Goal: Use online tool/utility: Utilize a website feature to perform a specific function

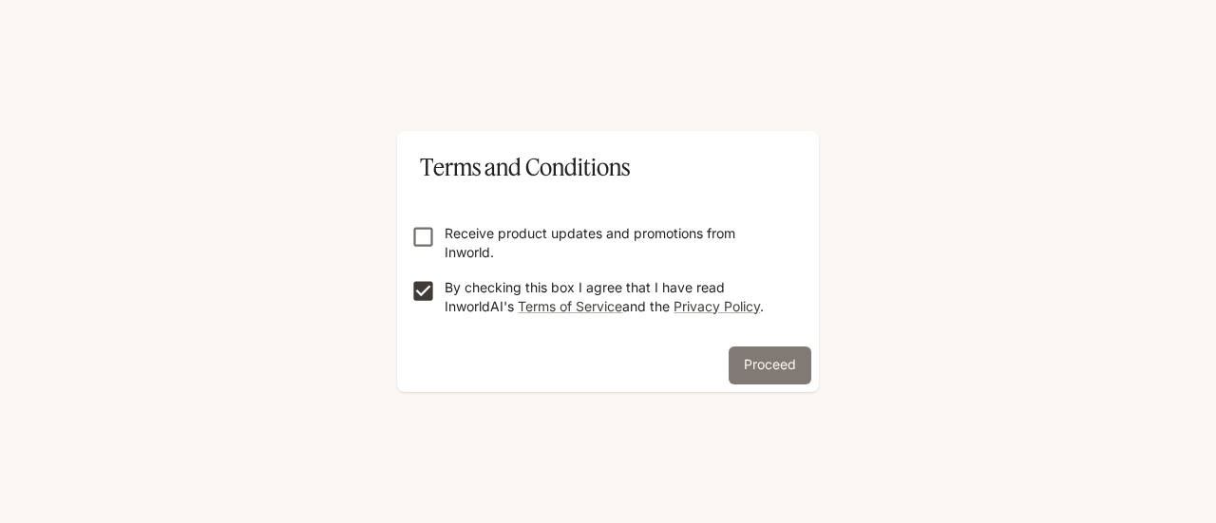
click at [781, 371] on button "Proceed" at bounding box center [770, 366] width 83 height 38
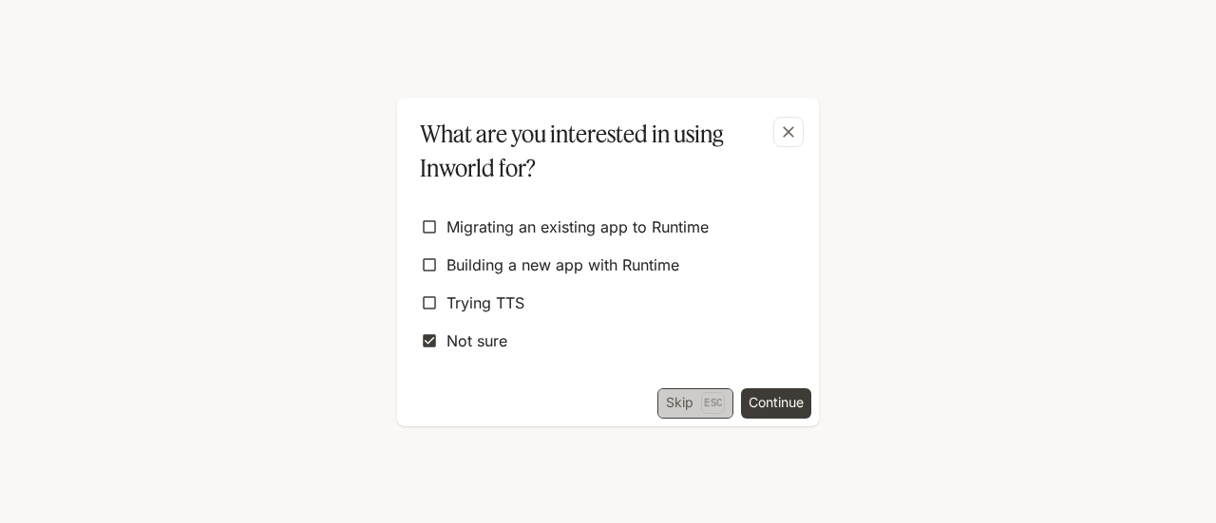
click at [678, 396] on button "Skip Esc" at bounding box center [695, 404] width 76 height 30
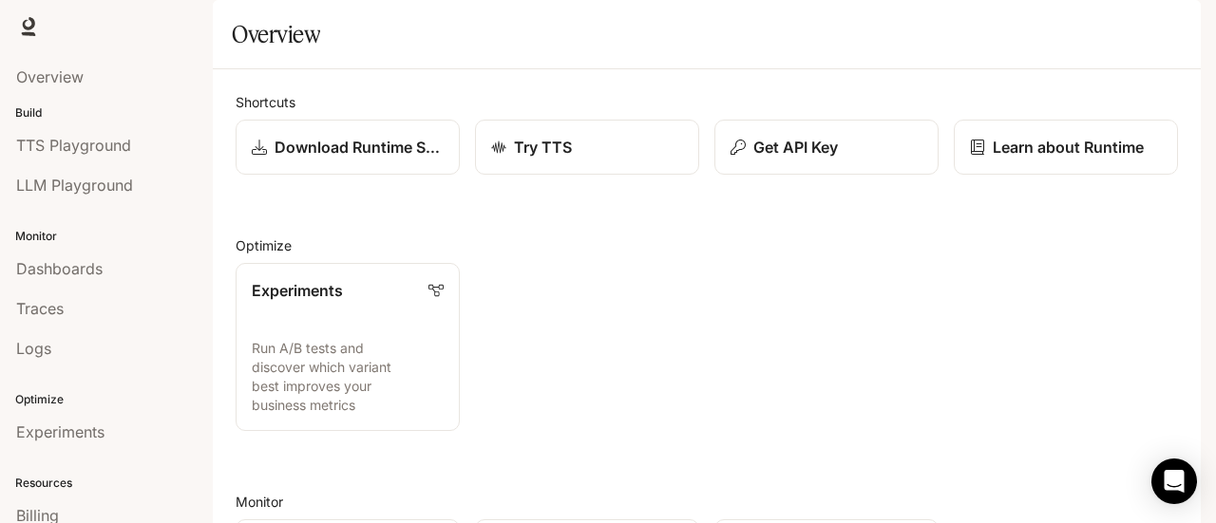
click at [1176, 27] on img "button" at bounding box center [1174, 26] width 27 height 27
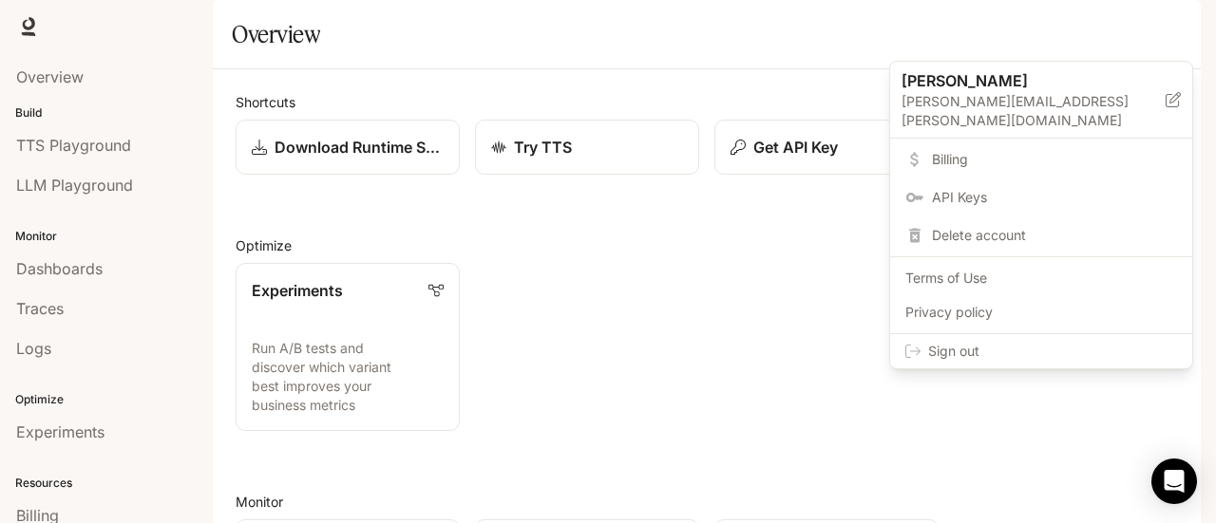
click at [66, 271] on div at bounding box center [608, 261] width 1216 height 523
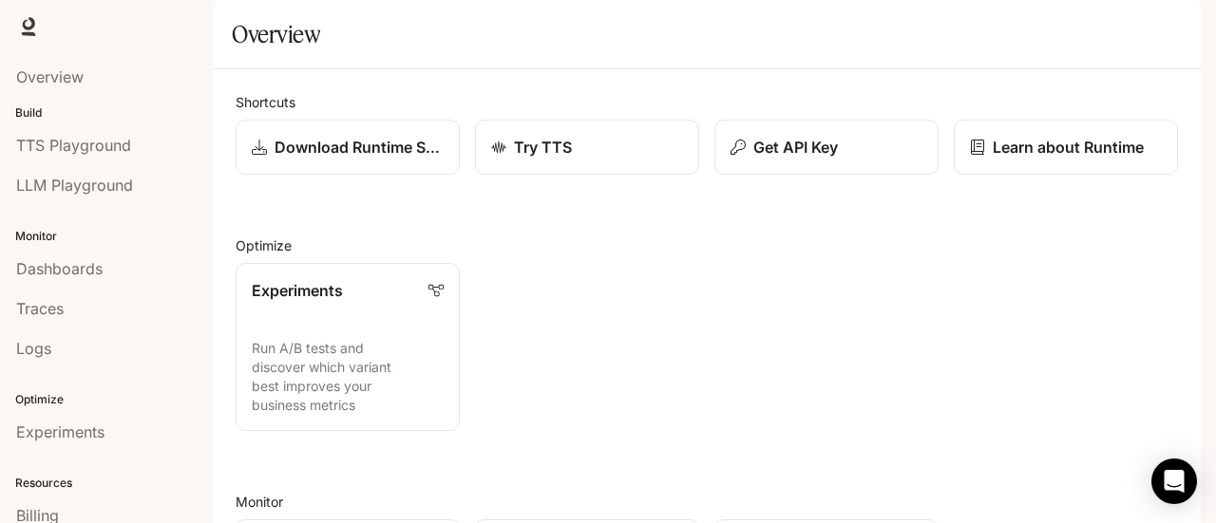
click at [80, 266] on span "Dashboards" at bounding box center [59, 268] width 86 height 23
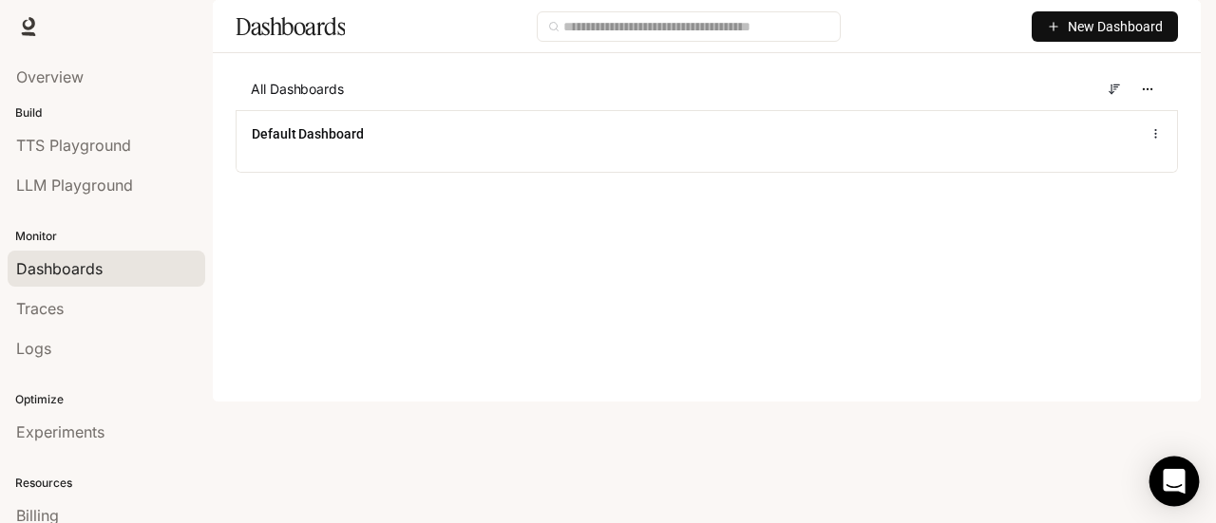
click at [1180, 476] on icon "Open Intercom Messenger" at bounding box center [1174, 481] width 22 height 25
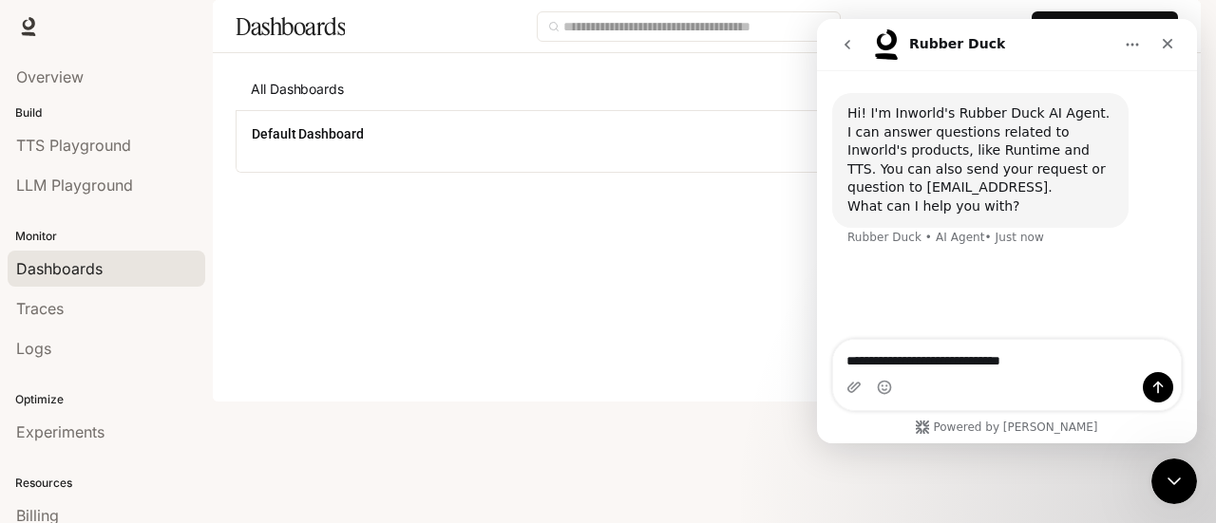
type textarea "**********"
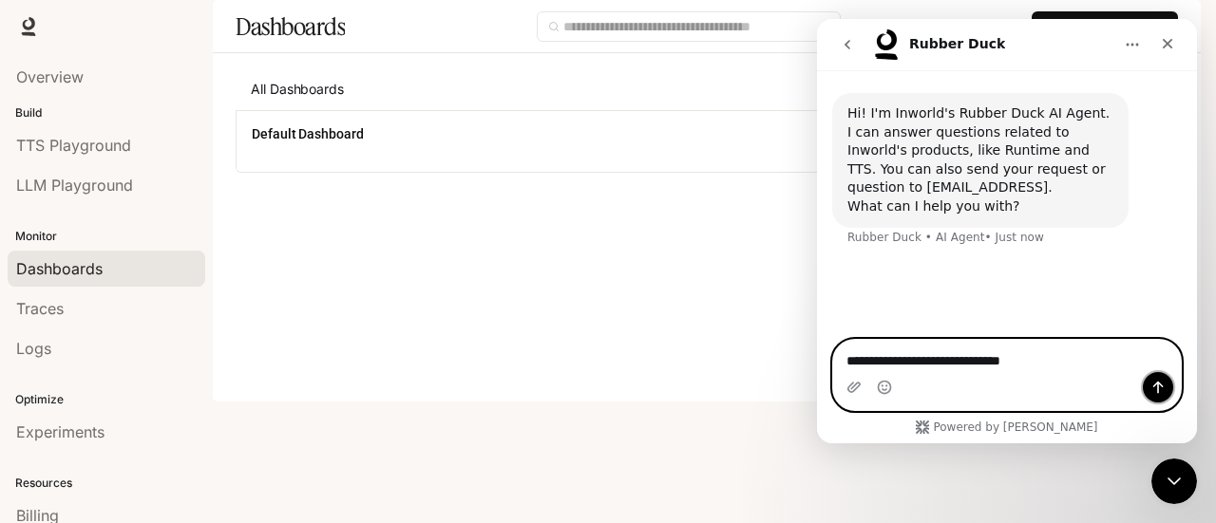
click at [1157, 385] on icon "Send a message…" at bounding box center [1158, 388] width 10 height 12
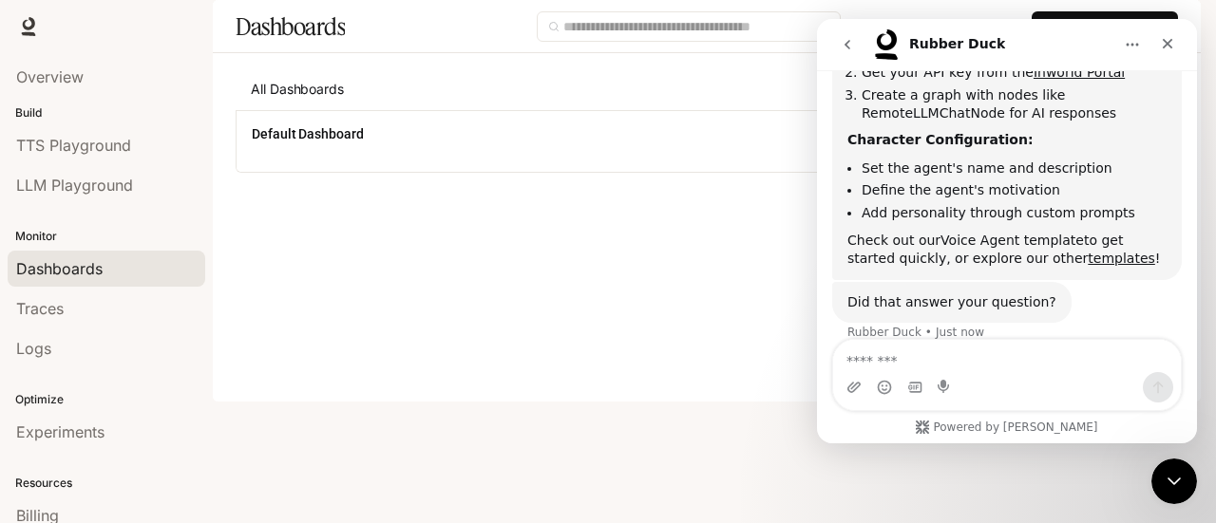
scroll to position [342, 0]
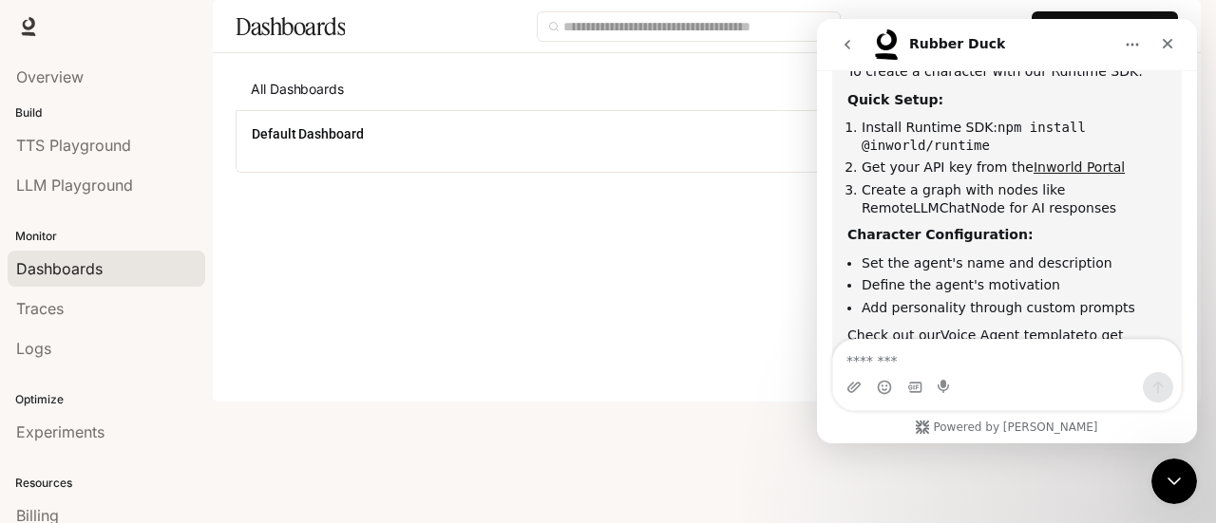
click at [1070, 160] on link "Inworld Portal" at bounding box center [1079, 167] width 91 height 15
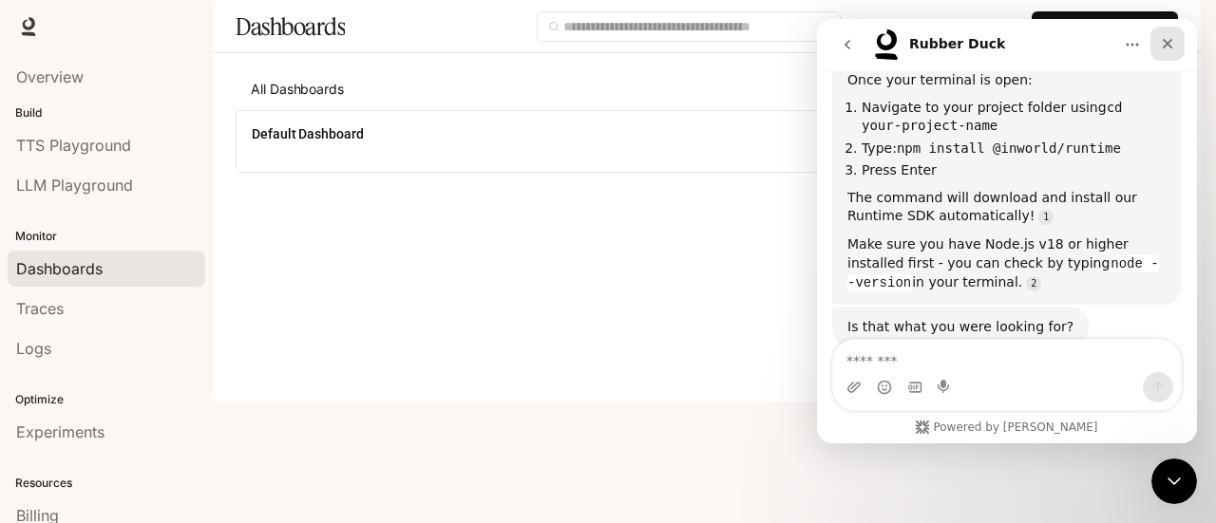
click at [1172, 37] on icon "Close" at bounding box center [1167, 43] width 15 height 15
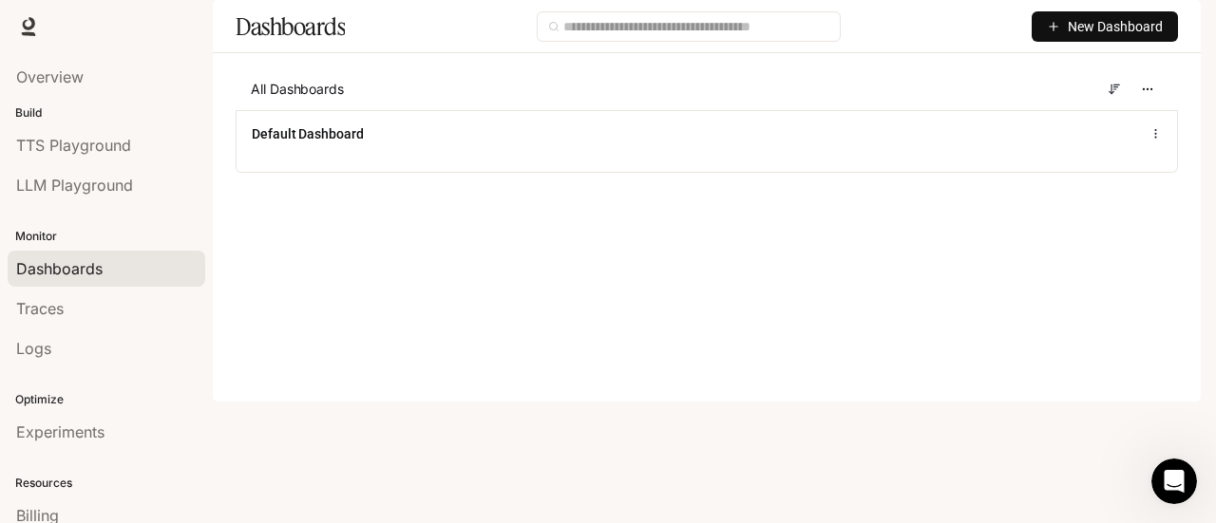
scroll to position [1658, 0]
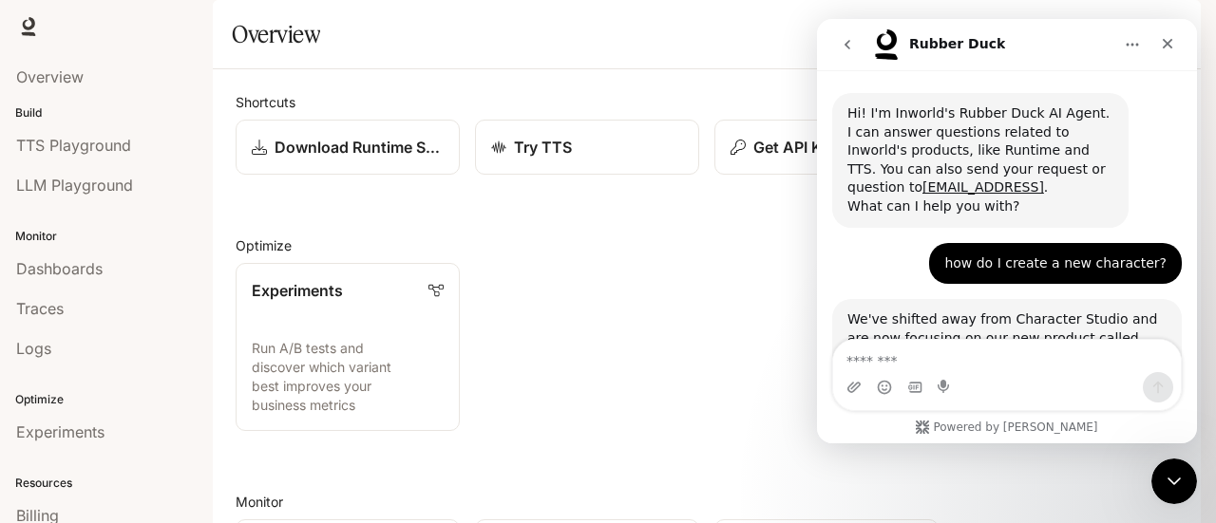
scroll to position [413, 0]
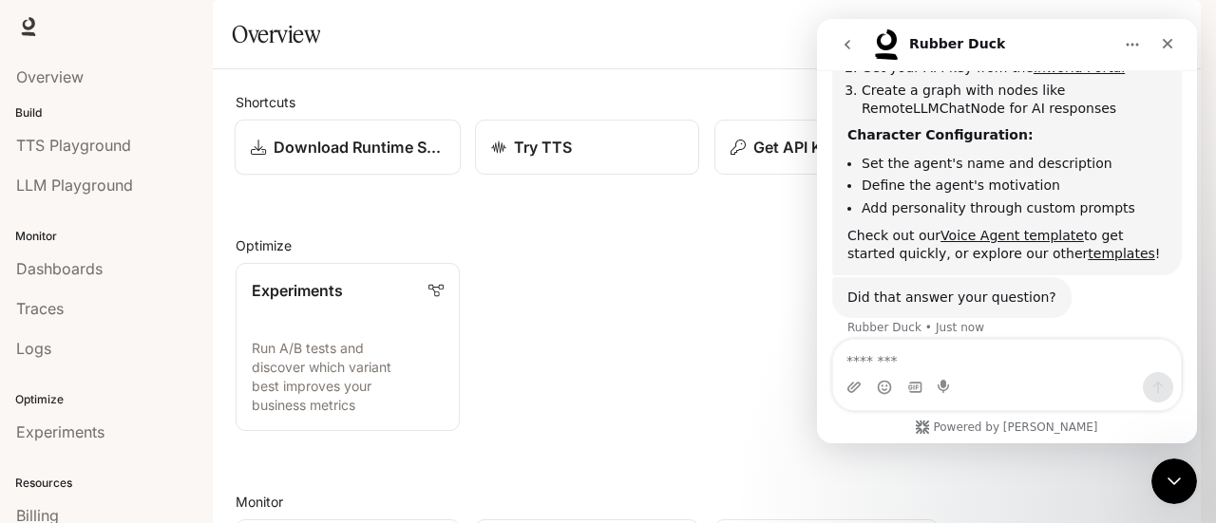
click at [376, 159] on p "Download Runtime SDK" at bounding box center [359, 147] width 171 height 23
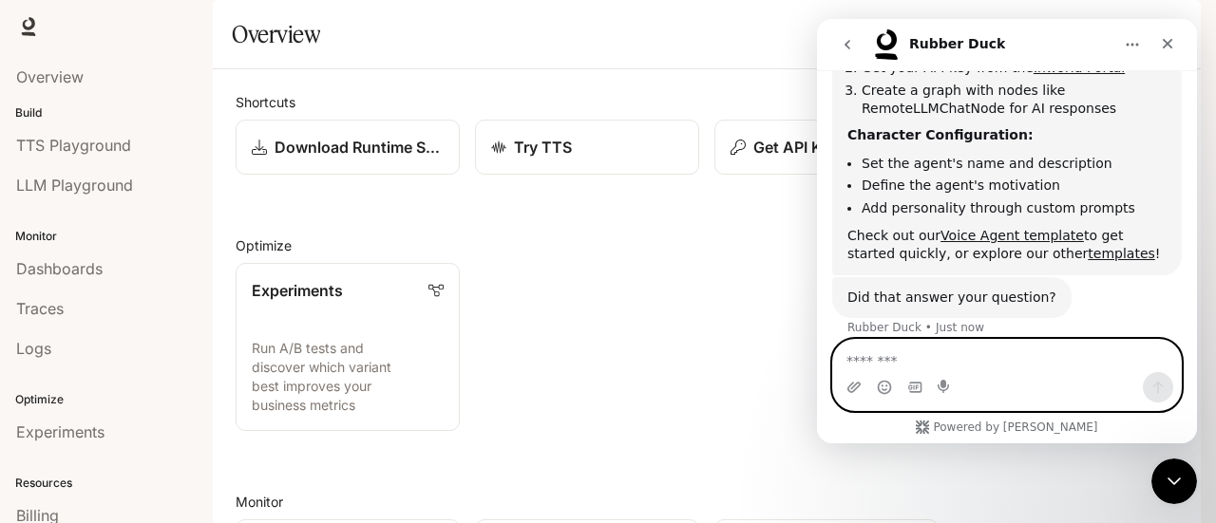
click at [939, 352] on textarea "Message…" at bounding box center [1007, 356] width 348 height 32
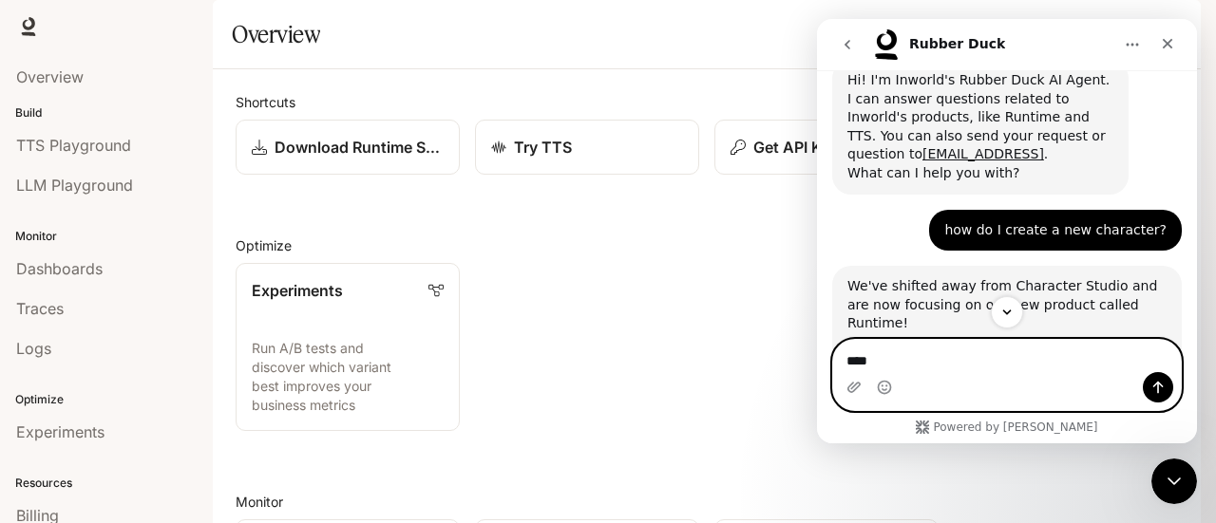
scroll to position [128, 0]
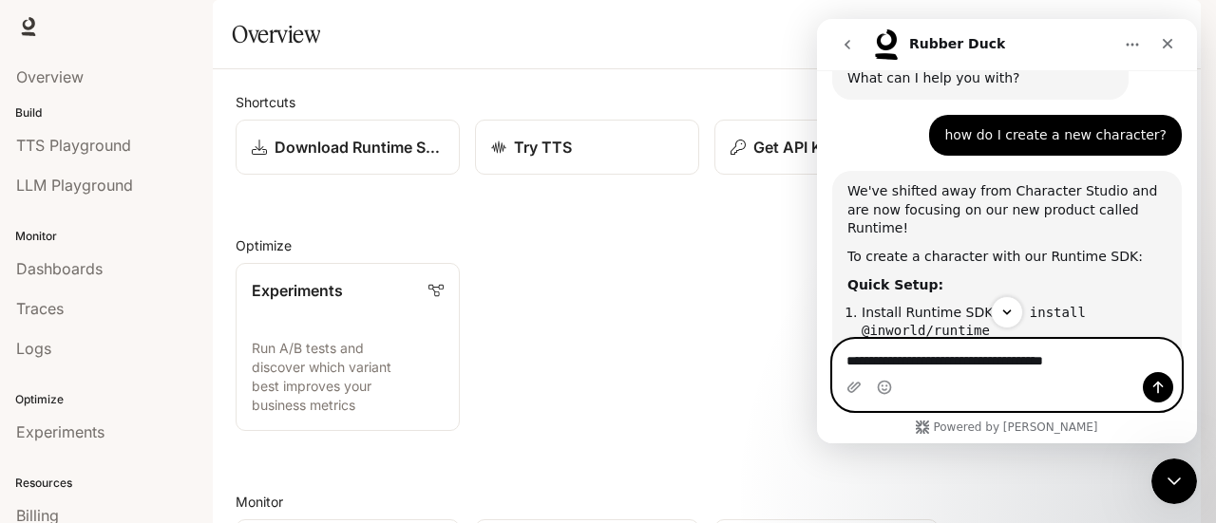
type textarea "**********"
click at [1161, 390] on icon "Send a message…" at bounding box center [1157, 387] width 15 height 15
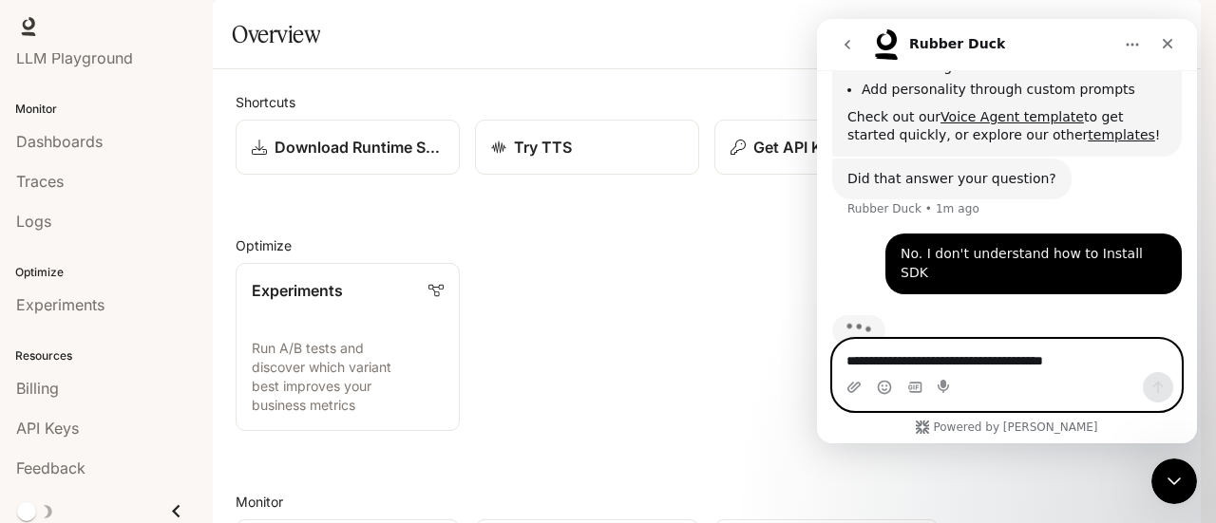
scroll to position [0, 0]
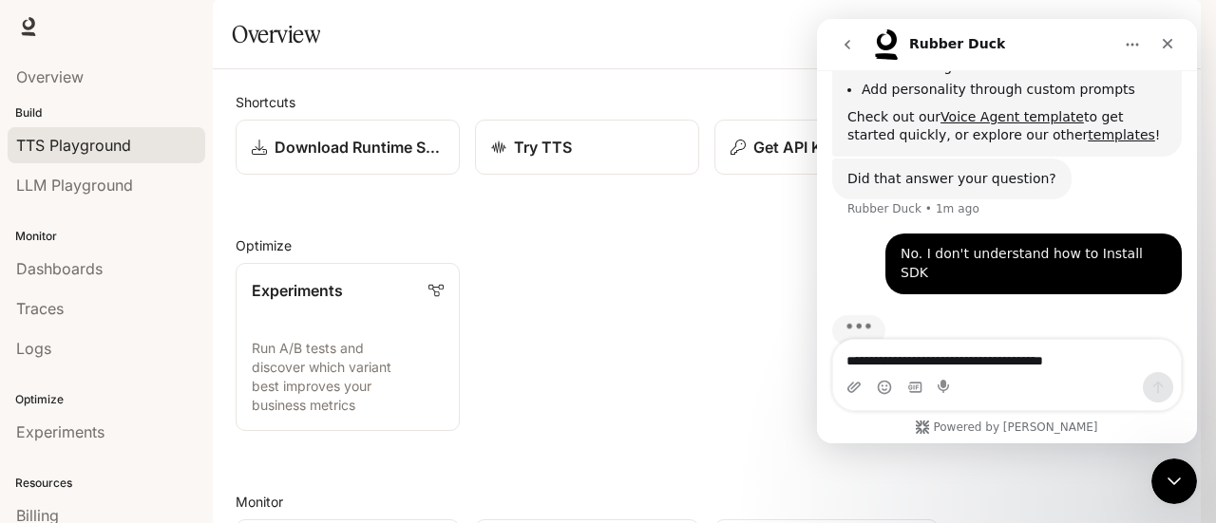
click at [88, 135] on span "TTS Playground" at bounding box center [73, 145] width 115 height 23
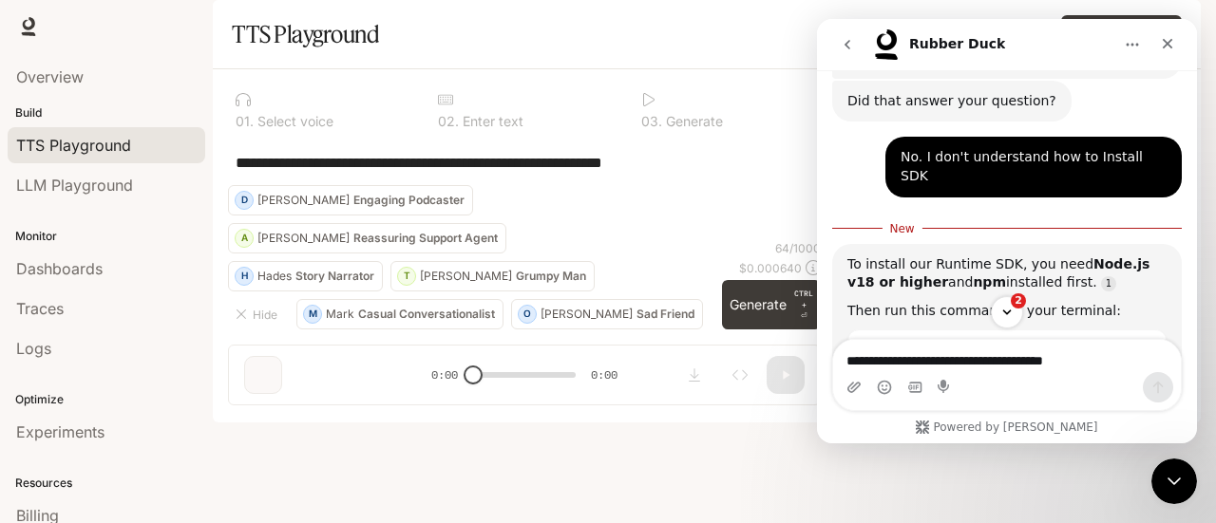
scroll to position [703, 0]
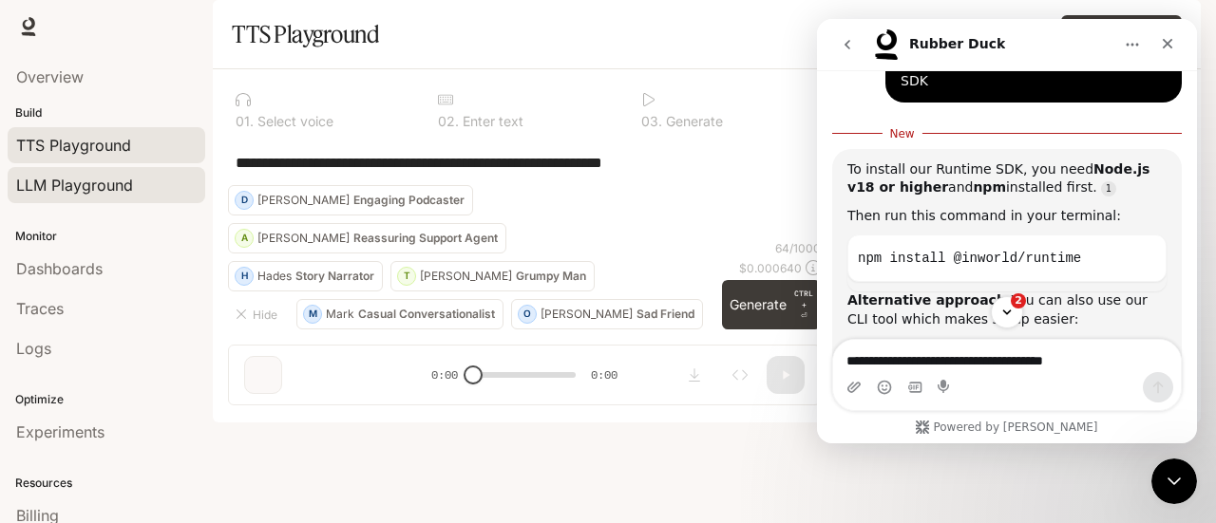
click at [99, 181] on span "LLM Playground" at bounding box center [74, 185] width 117 height 23
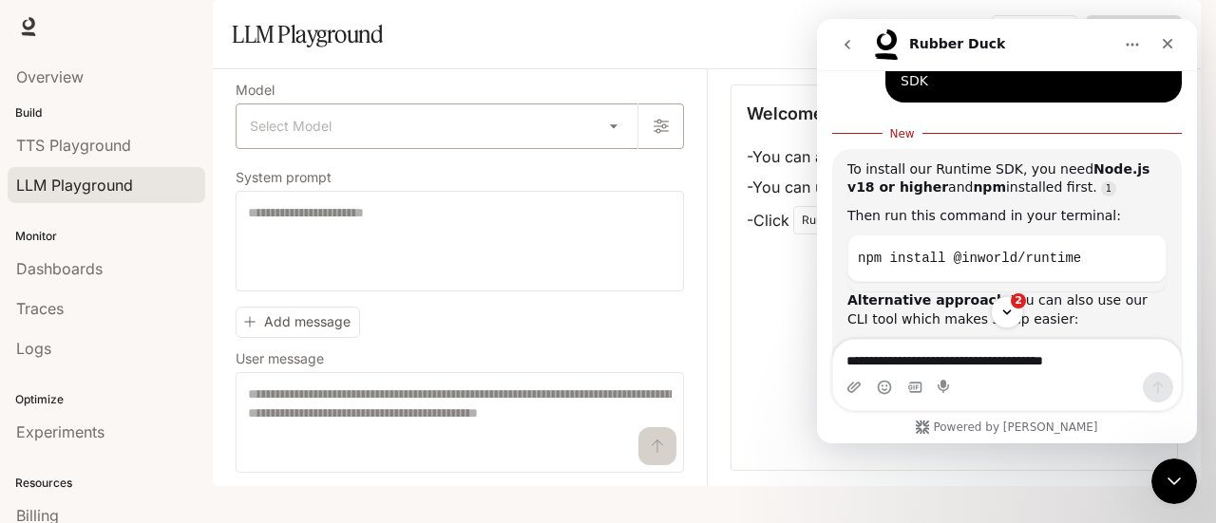
click at [444, 178] on body "Skip to main content Runtime Runtime Documentation Documentation Portal Overvie…" at bounding box center [608, 261] width 1216 height 523
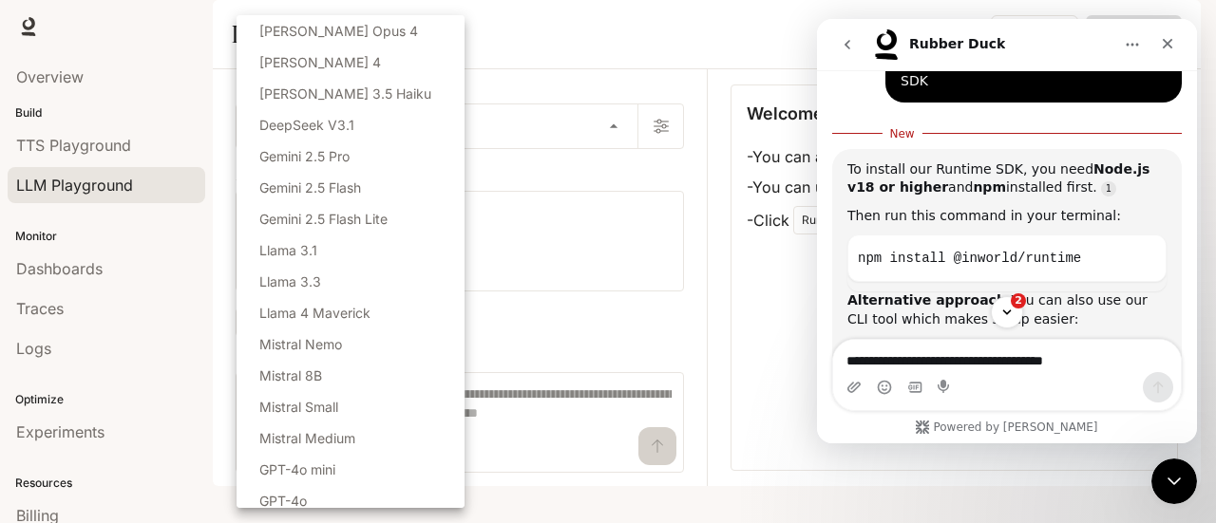
drag, startPoint x: 464, startPoint y: 101, endPoint x: 451, endPoint y: 166, distance: 66.7
click at [460, 200] on div "Select Model [PERSON_NAME] Opus 4 [PERSON_NAME] 4 [PERSON_NAME] 3.5 Haiku DeepS…" at bounding box center [351, 261] width 228 height 493
click at [671, 25] on div at bounding box center [608, 261] width 1216 height 523
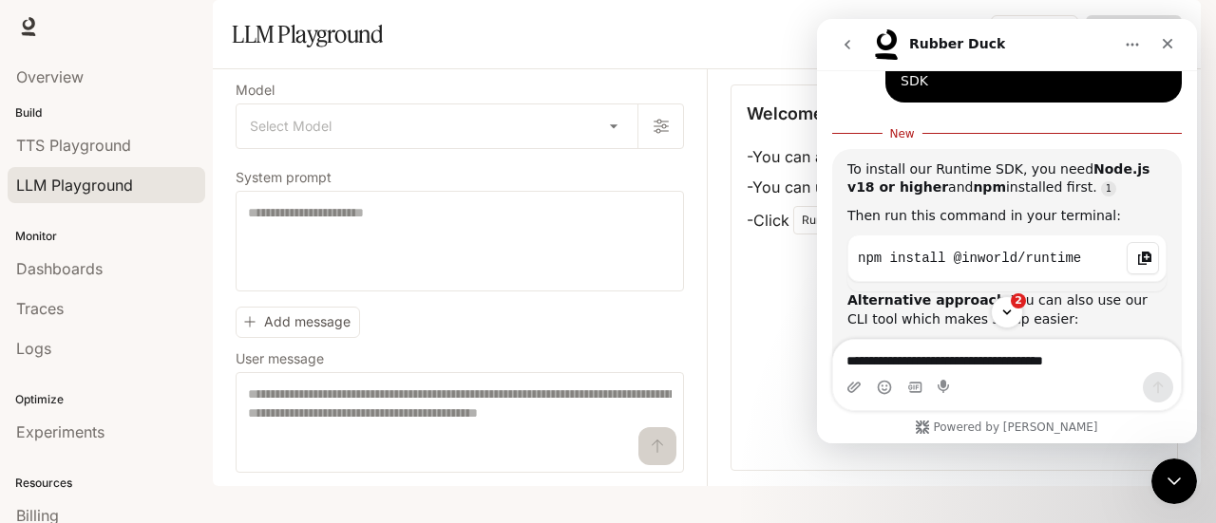
click at [1143, 242] on div "Rubber Duck says…" at bounding box center [1143, 258] width 32 height 32
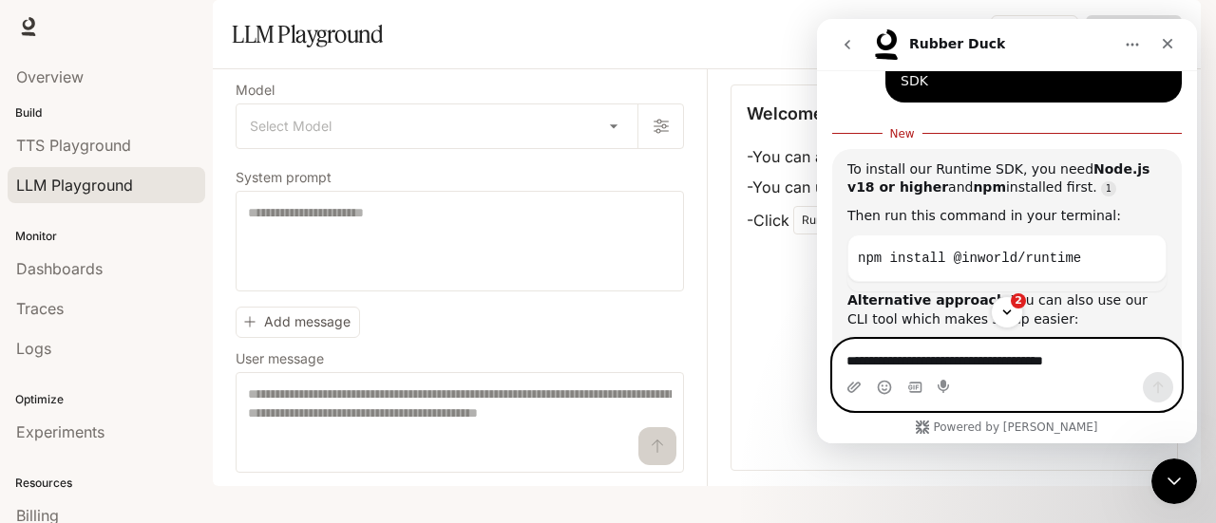
click at [939, 363] on textarea "**********" at bounding box center [1007, 356] width 349 height 32
type textarea "*"
type textarea "**********"
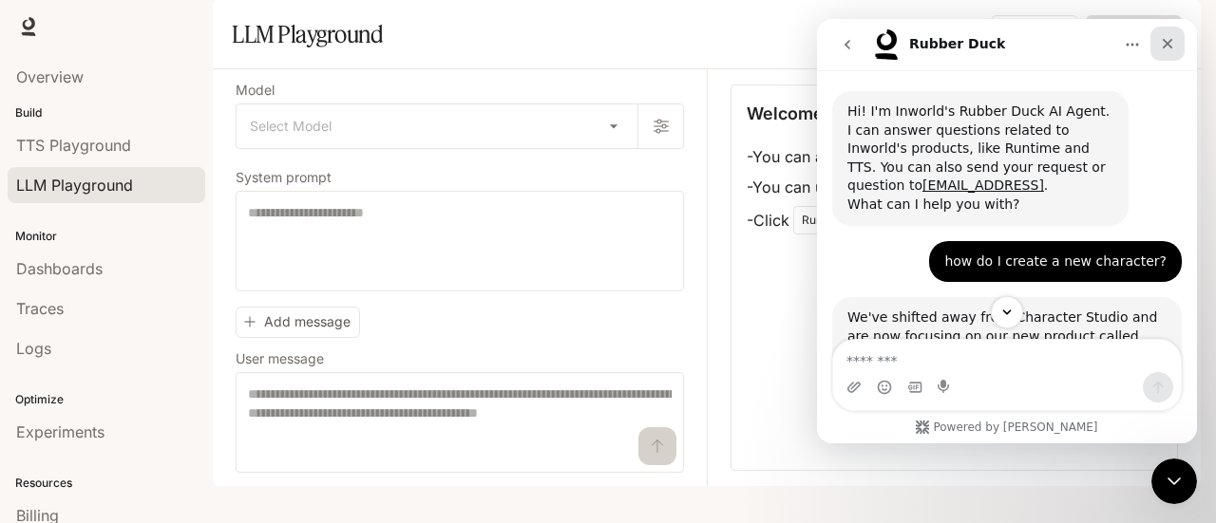
click at [1172, 31] on div "Close" at bounding box center [1167, 44] width 34 height 34
